Goal: Information Seeking & Learning: Find specific fact

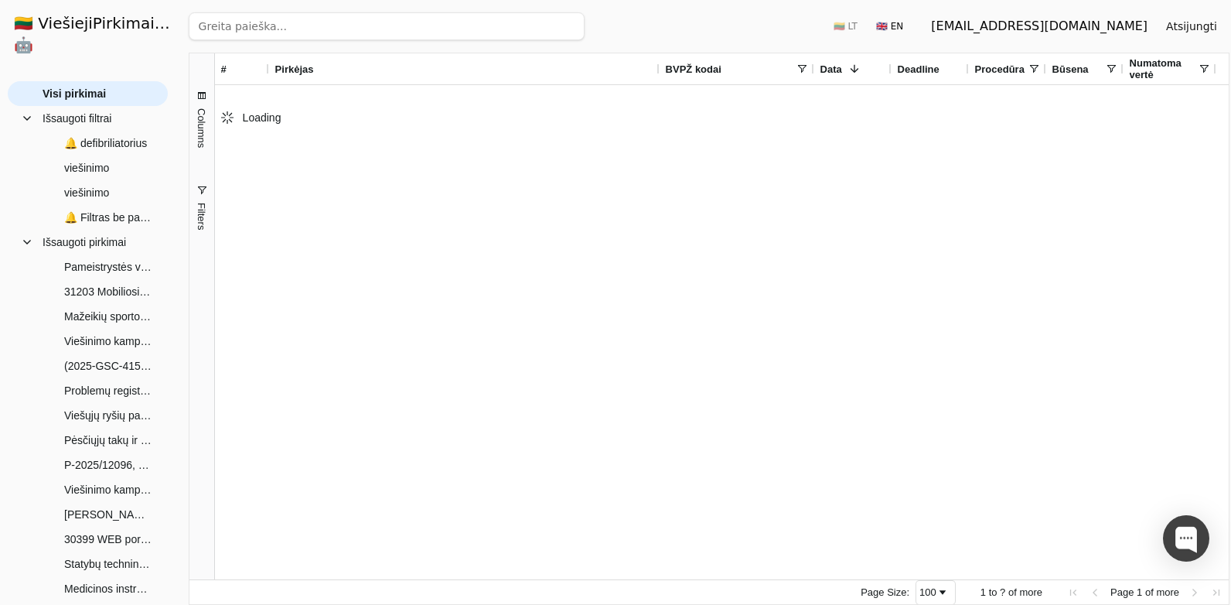
click at [269, 33] on input "search" at bounding box center [387, 26] width 396 height 28
paste input "4486381"
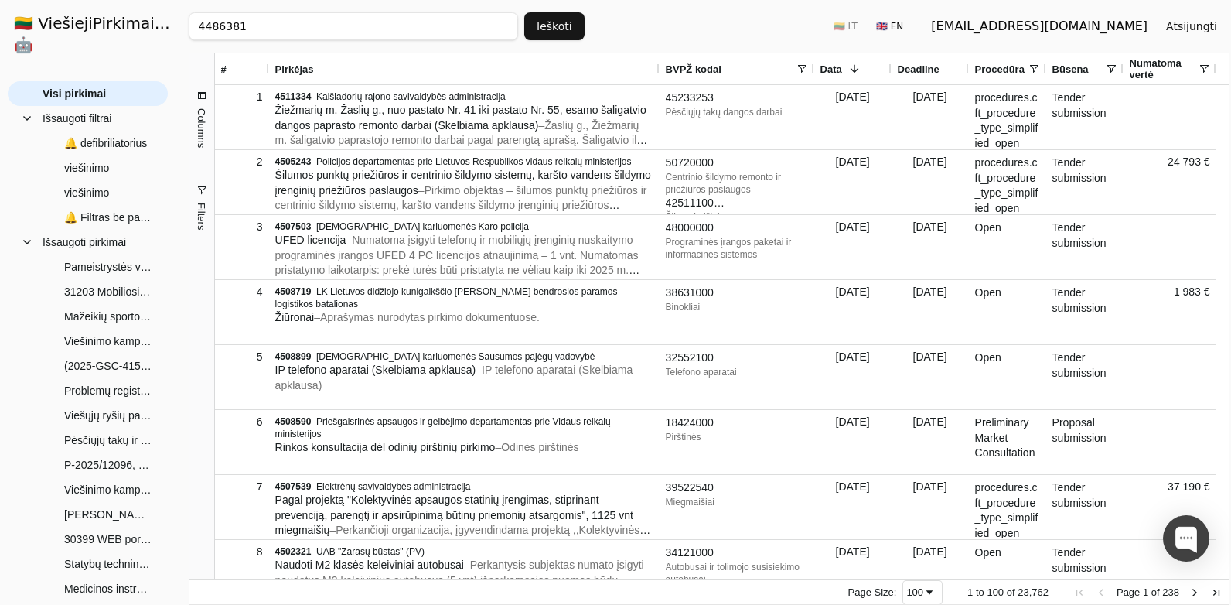
type input "4486381"
click button "Ieškoti" at bounding box center [554, 26] width 60 height 28
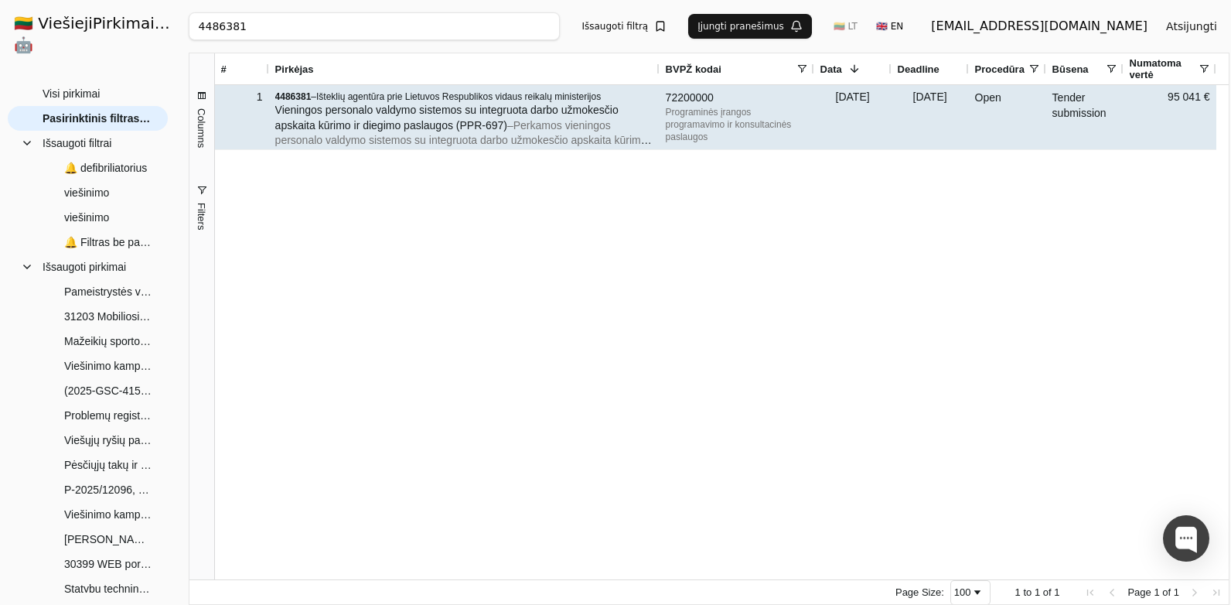
click at [317, 107] on span "Vieningos personalo valdymo sistemos su integruota darbo užmokesčio apskaita kū…" at bounding box center [446, 118] width 343 height 28
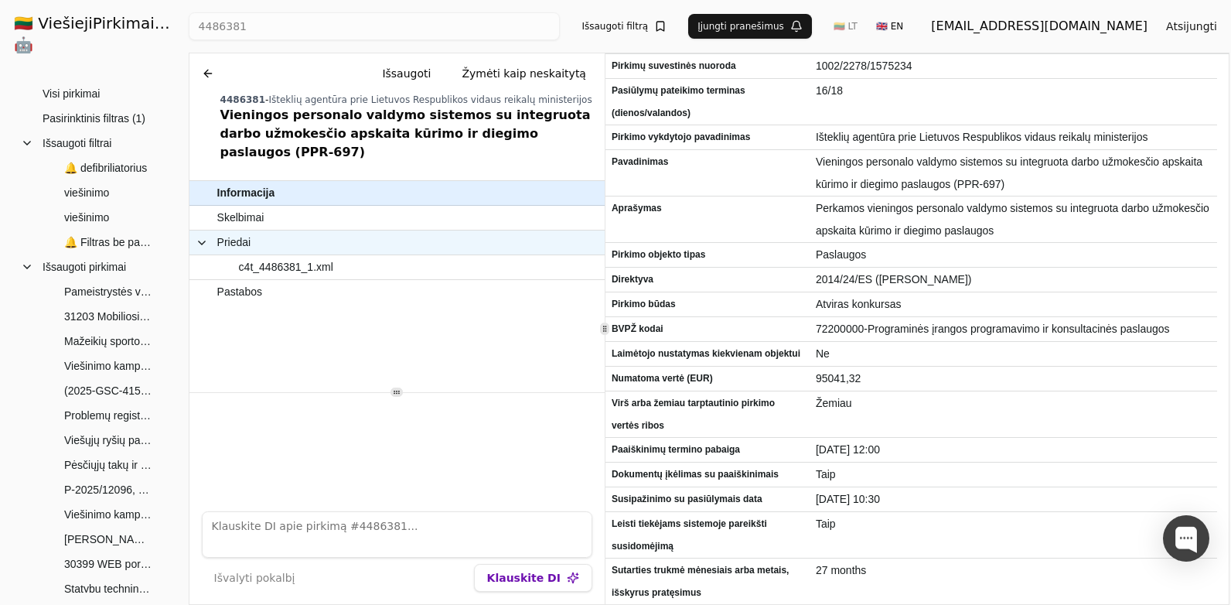
click at [278, 231] on span "Priedai" at bounding box center [379, 242] width 366 height 22
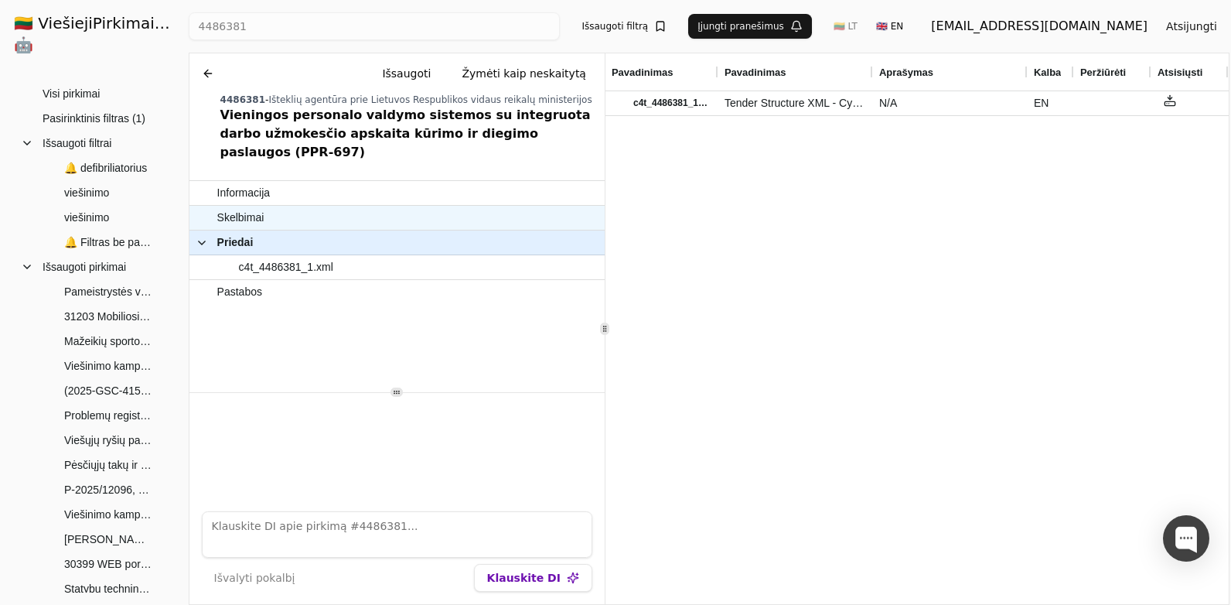
click at [285, 206] on span "Skelbimai" at bounding box center [389, 217] width 344 height 22
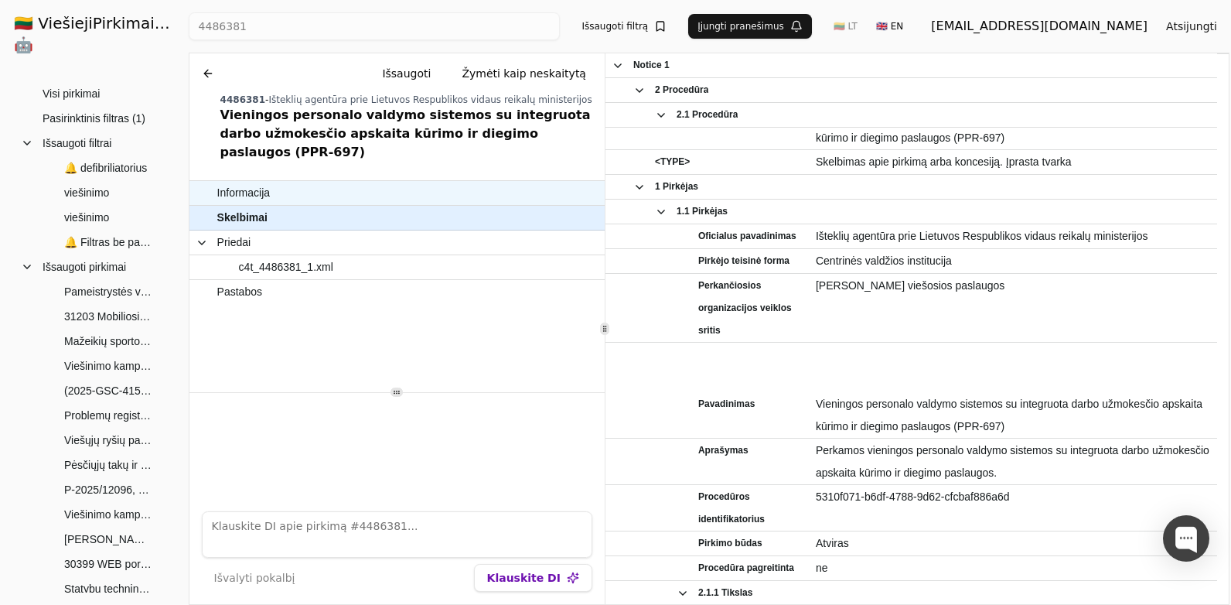
click at [290, 182] on span "Informacija" at bounding box center [389, 193] width 344 height 22
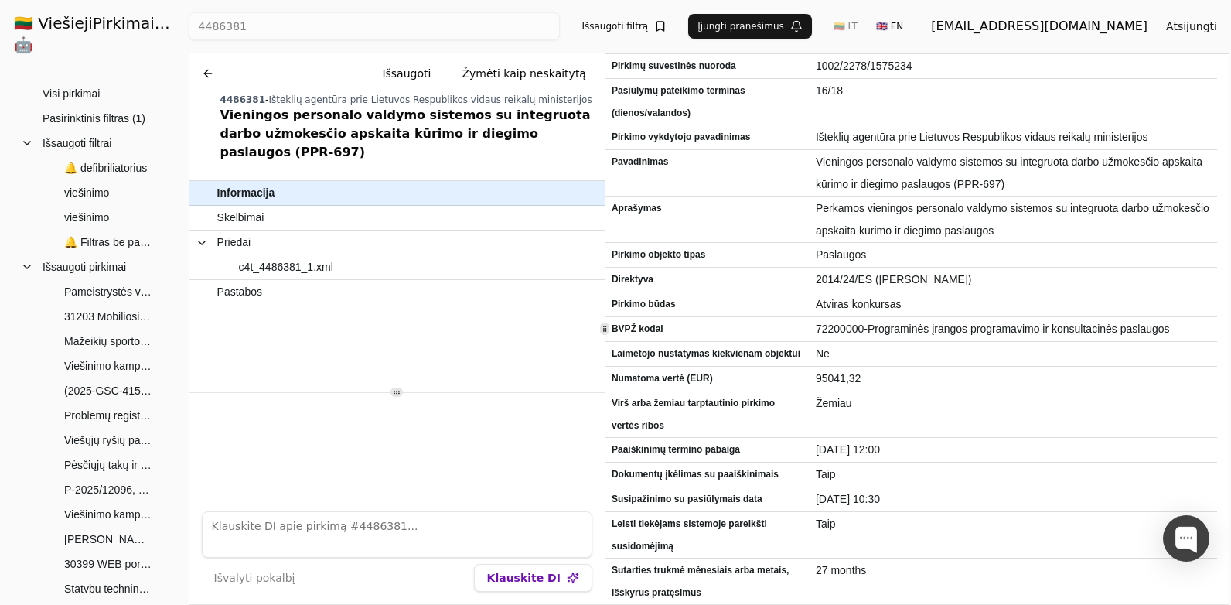
click at [88, 21] on h1 "🇱🇹 ViešiejiPirkimai .AI 🤖" at bounding box center [94, 34] width 184 height 68
